Goal: Task Accomplishment & Management: Manage account settings

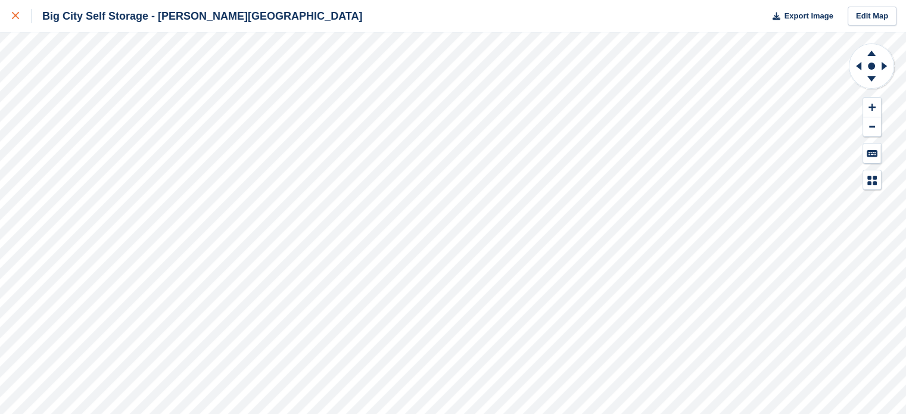
click at [20, 18] on div at bounding box center [22, 16] width 20 height 14
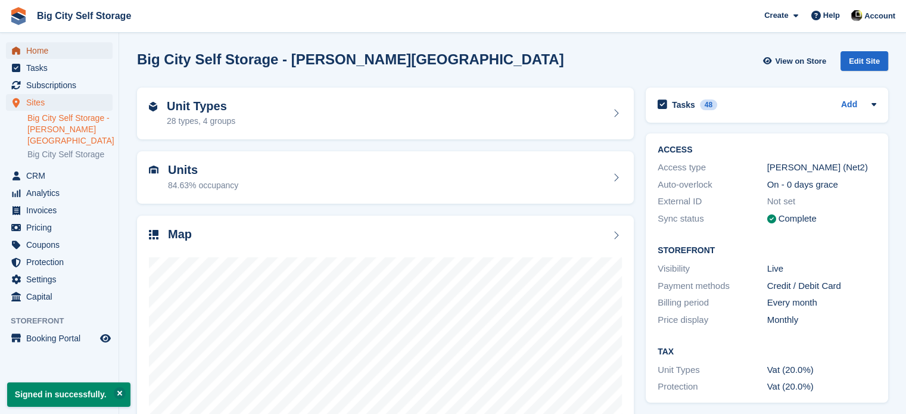
click at [63, 49] on span "Home" at bounding box center [61, 50] width 71 height 17
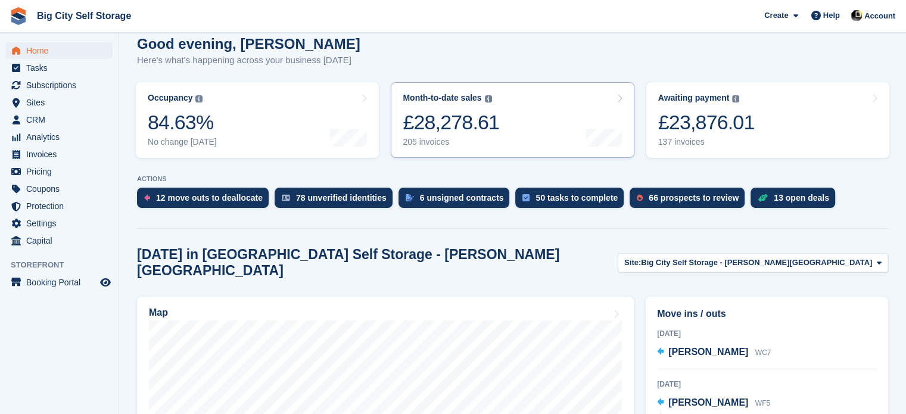
scroll to position [179, 0]
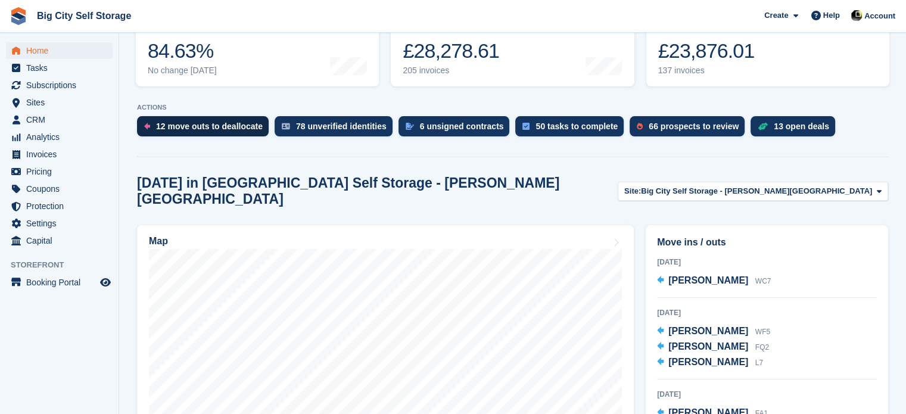
click at [223, 133] on div "12 move outs to deallocate" at bounding box center [203, 126] width 132 height 20
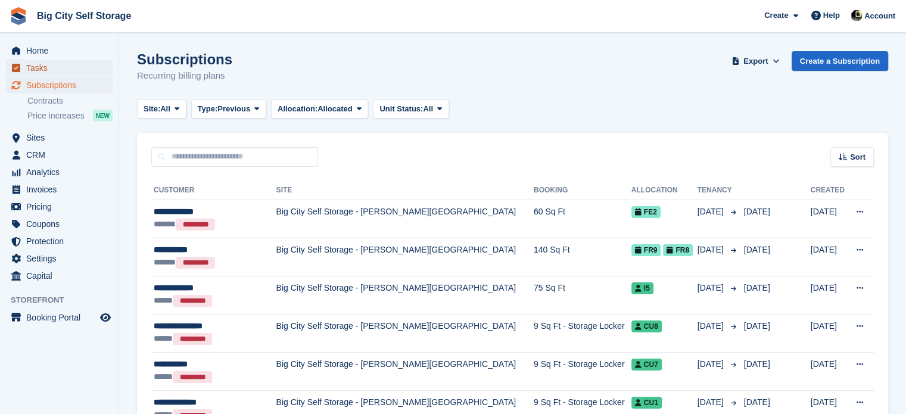
click at [77, 60] on span "Tasks" at bounding box center [61, 68] width 71 height 17
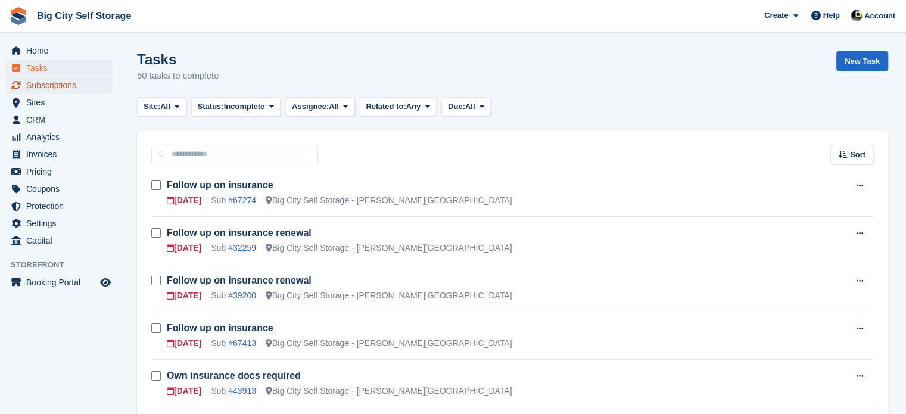
click at [74, 86] on span "Subscriptions" at bounding box center [61, 85] width 71 height 17
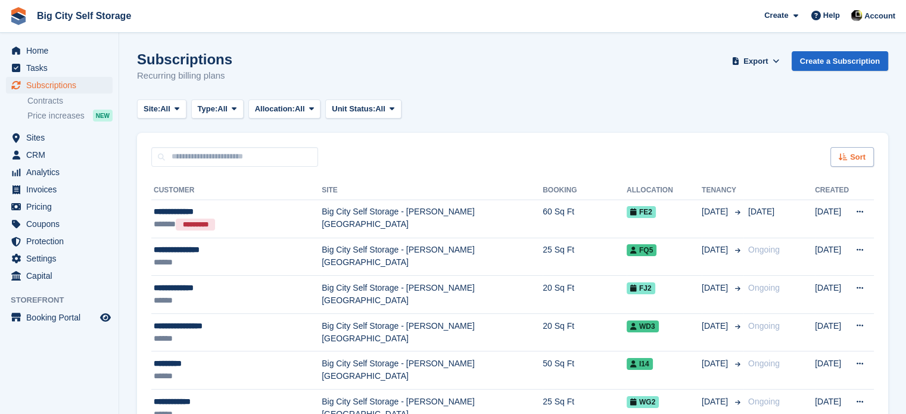
click at [857, 161] on span "Sort" at bounding box center [857, 157] width 15 height 12
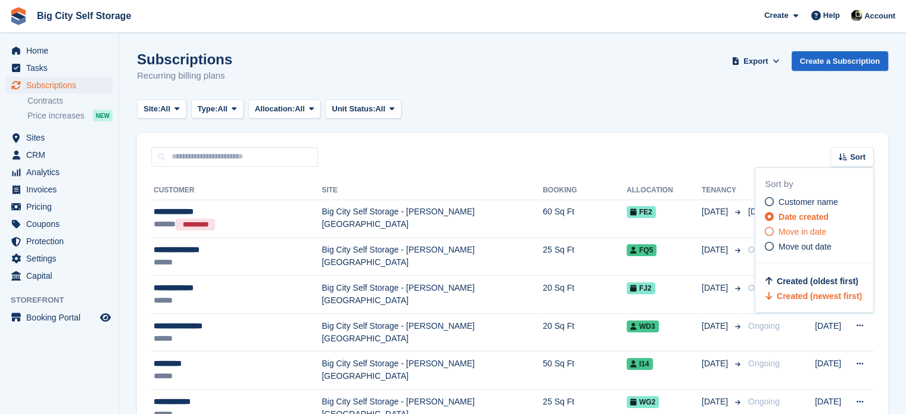
click at [817, 232] on span "Move in date" at bounding box center [803, 232] width 48 height 10
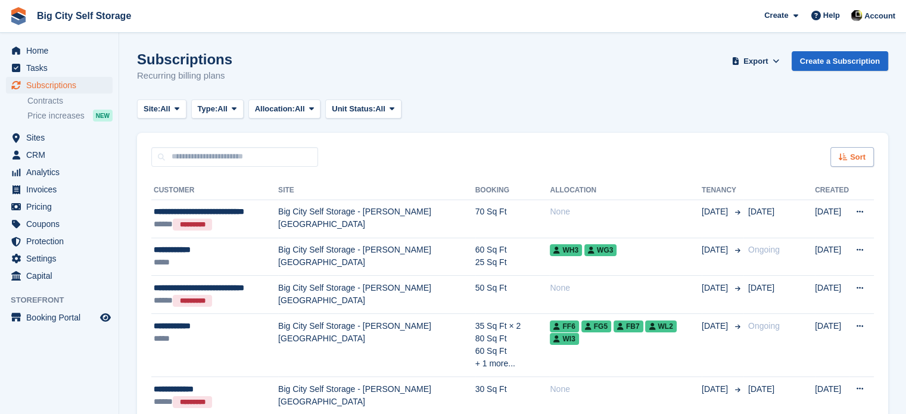
click at [859, 152] on div "Sort" at bounding box center [851, 157] width 43 height 20
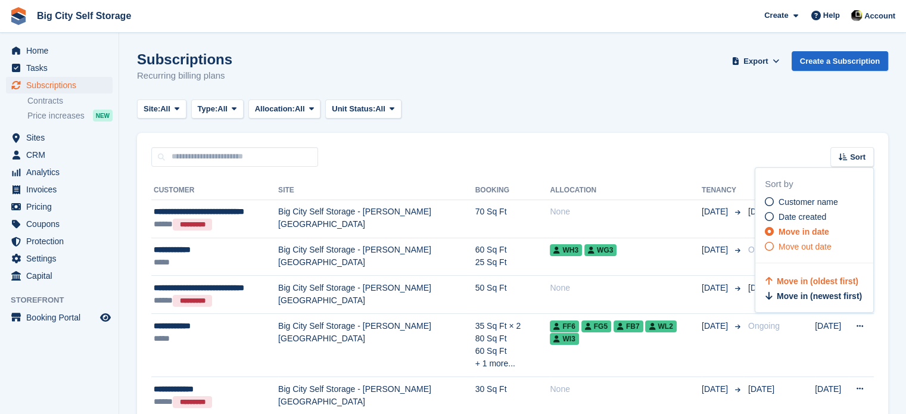
click at [818, 248] on span "Move out date" at bounding box center [805, 247] width 53 height 10
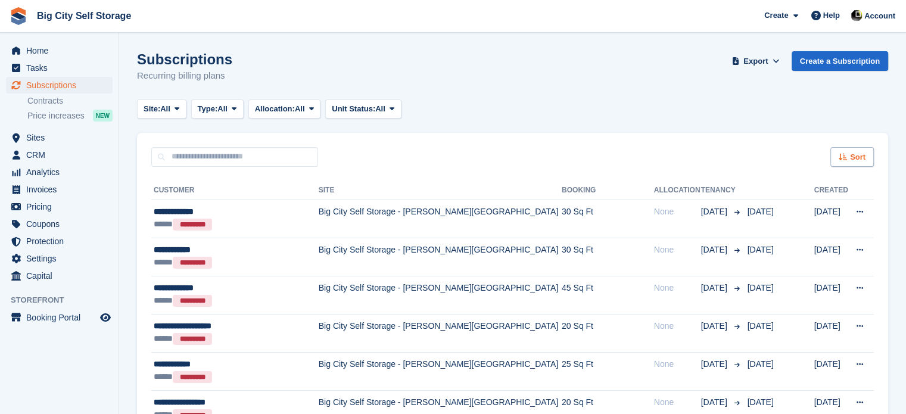
click at [846, 163] on div "Sort" at bounding box center [851, 157] width 43 height 20
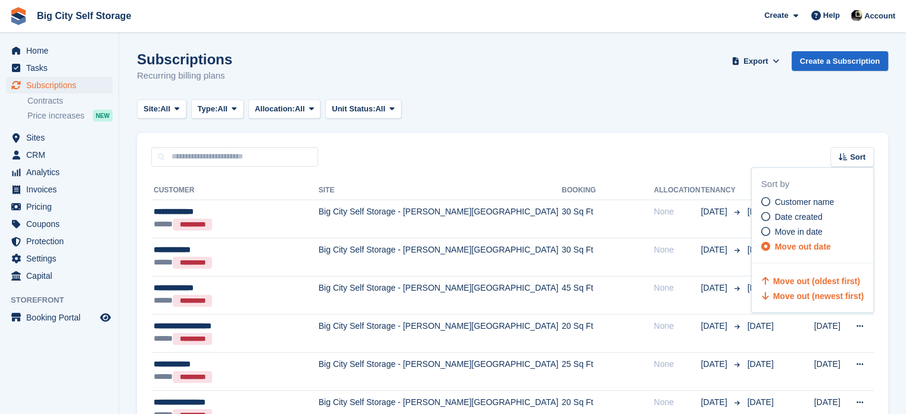
click at [809, 297] on span "Move out (newest first)" at bounding box center [818, 296] width 91 height 10
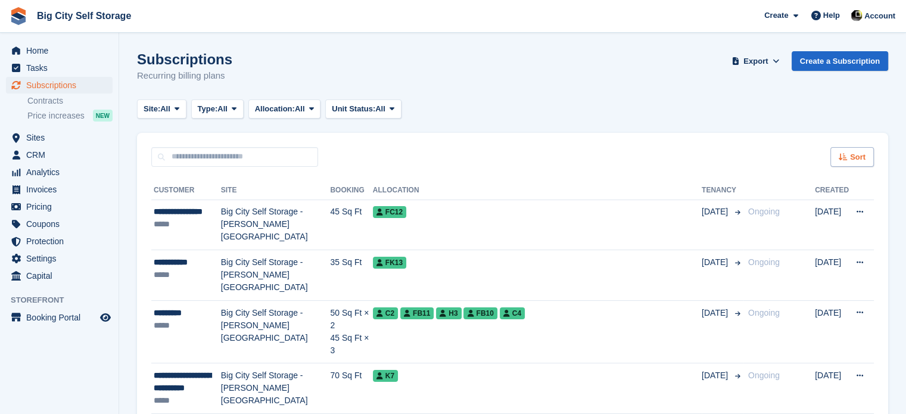
click at [839, 150] on div "Sort" at bounding box center [851, 157] width 43 height 20
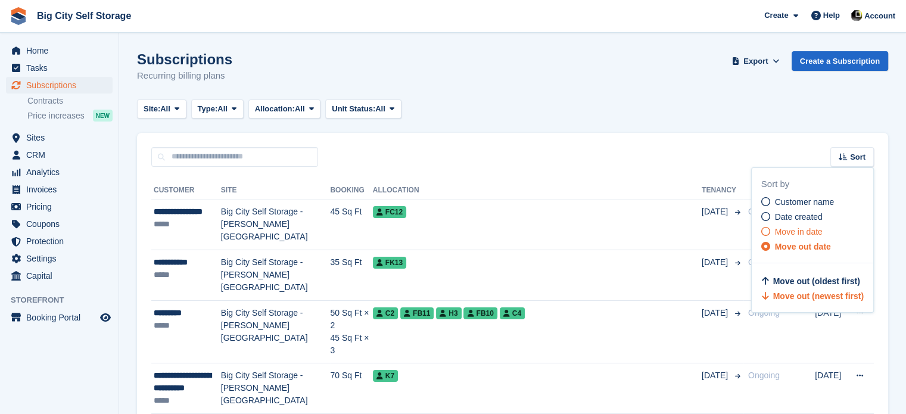
click at [815, 233] on span "Move in date" at bounding box center [799, 232] width 48 height 10
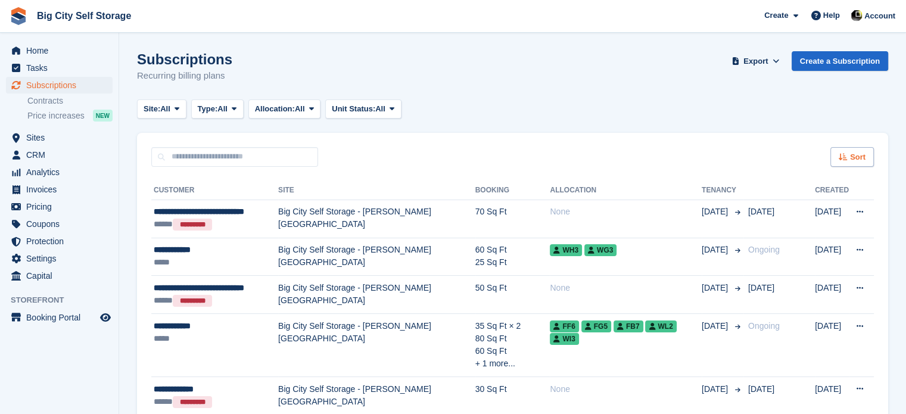
click at [851, 157] on span "Sort" at bounding box center [857, 157] width 15 height 12
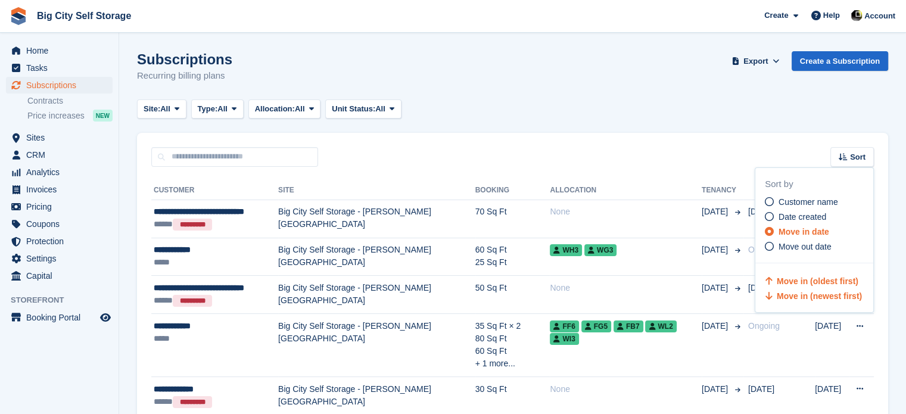
click at [804, 301] on span "Move in (newest first)" at bounding box center [819, 296] width 85 height 10
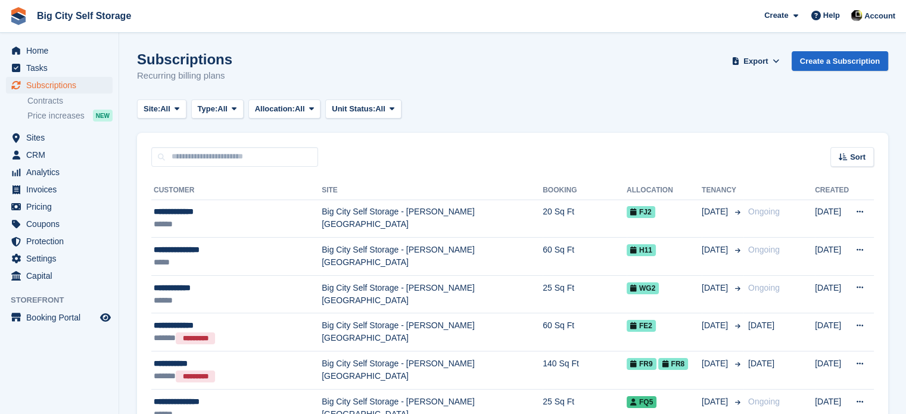
click at [716, 188] on th "Tenancy" at bounding box center [723, 190] width 42 height 19
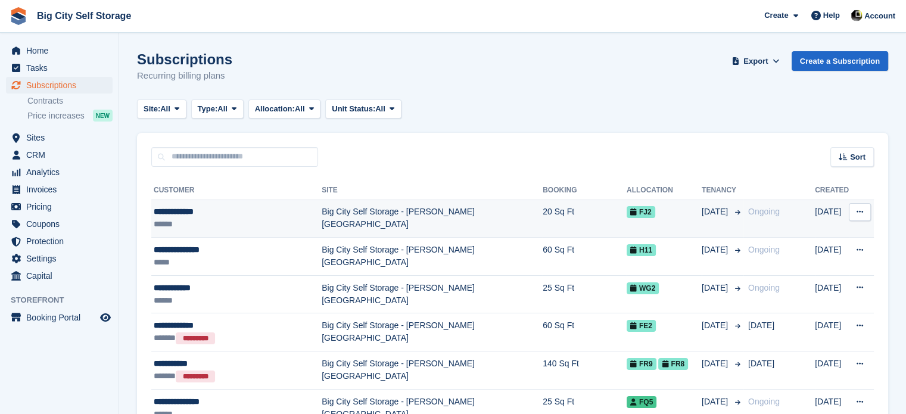
click at [715, 212] on span "25 Aug" at bounding box center [716, 212] width 29 height 13
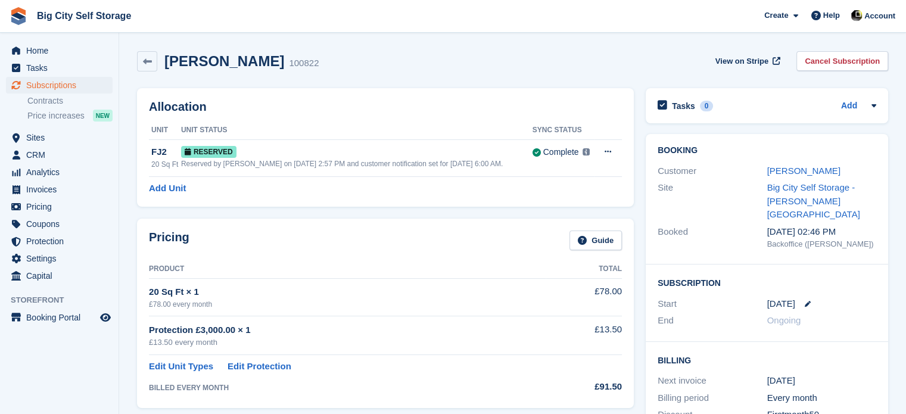
click at [62, 41] on div "Home Tasks Subscriptions Subscriptions Subscriptions Contracts Price increases …" at bounding box center [59, 161] width 119 height 247
click at [60, 52] on span "Home" at bounding box center [61, 50] width 71 height 17
